Goal: Task Accomplishment & Management: Complete application form

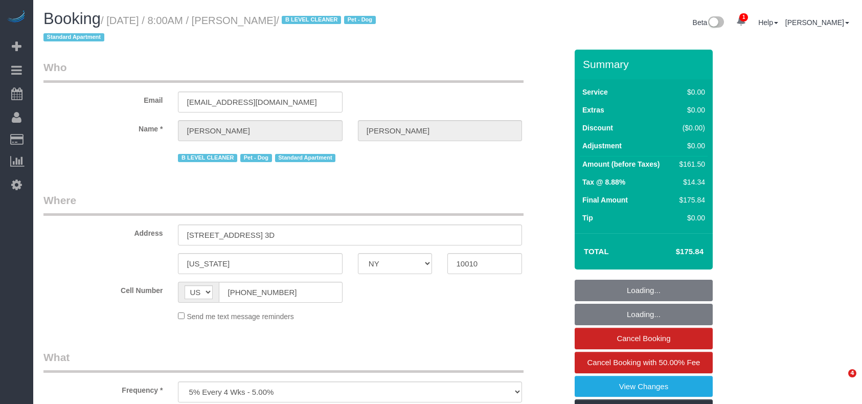
select select "NY"
select select "spot1"
select select "object:1367"
select select
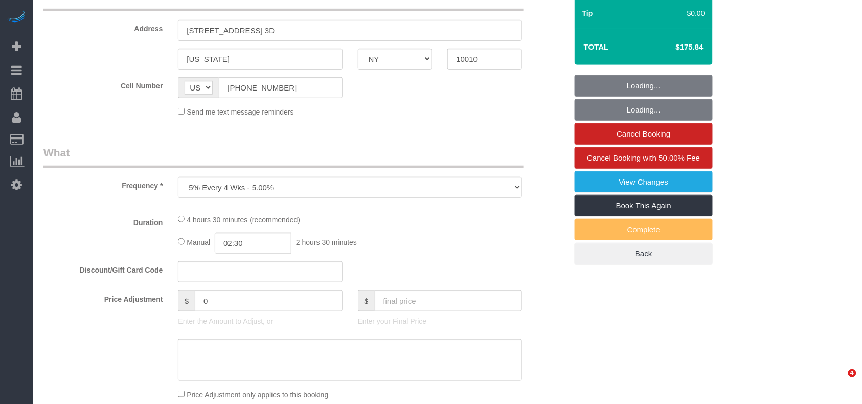
select select "2"
select select "number:89"
select select "number:90"
select select "number:13"
select select "number:5"
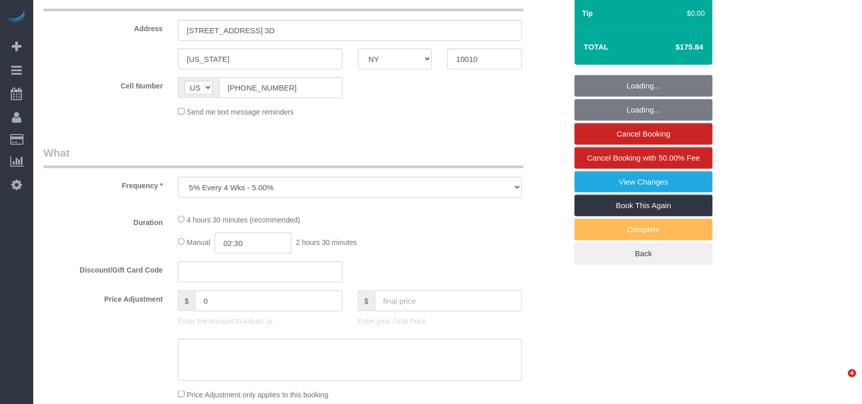
select select "number:21"
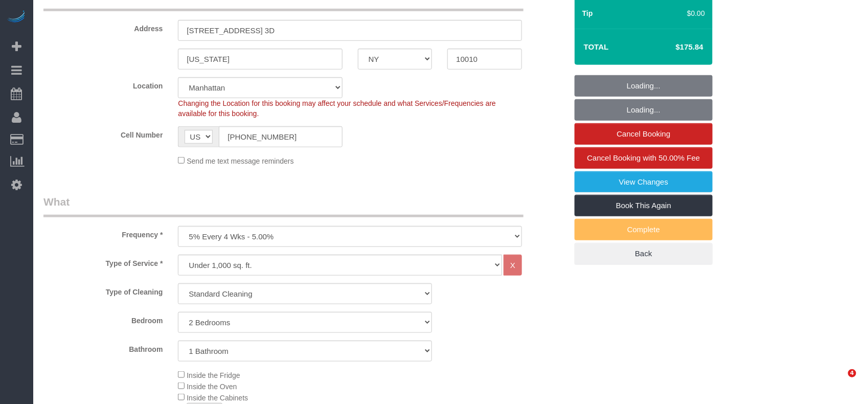
select select "spot44"
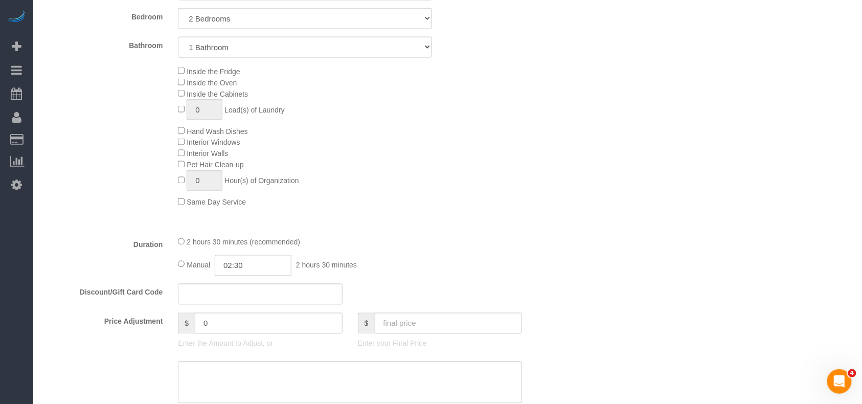
scroll to position [409, 0]
